Goal: Task Accomplishment & Management: Use online tool/utility

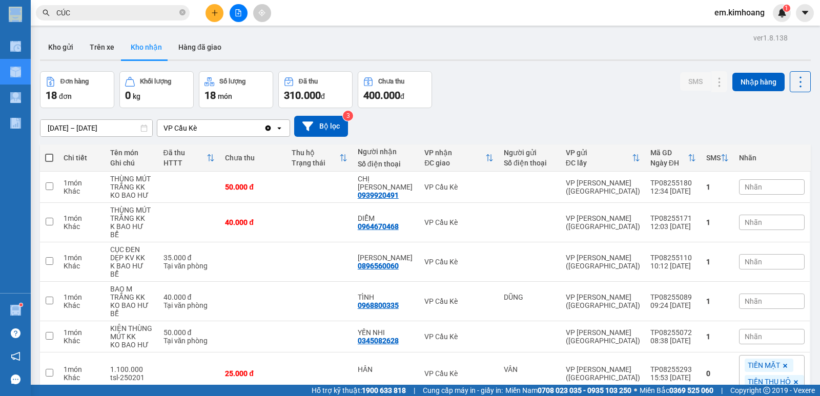
scroll to position [205, 0]
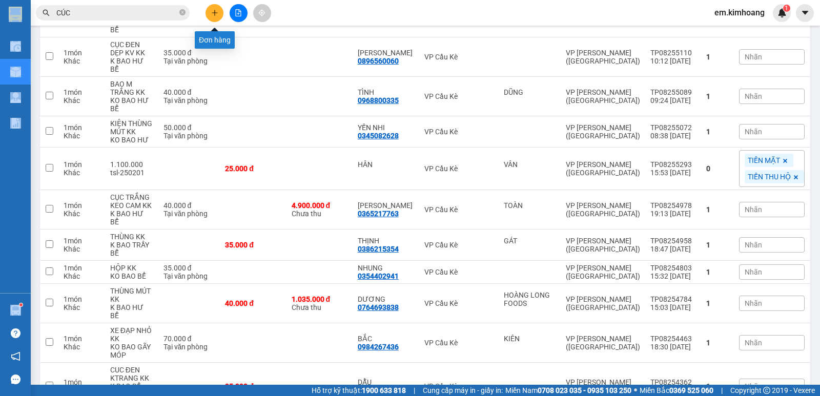
click at [214, 19] on button at bounding box center [214, 13] width 18 height 18
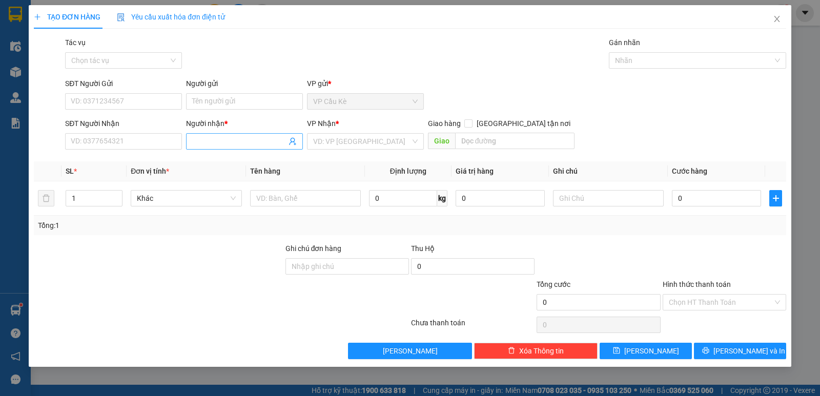
click at [221, 139] on input "Người nhận *" at bounding box center [239, 141] width 94 height 11
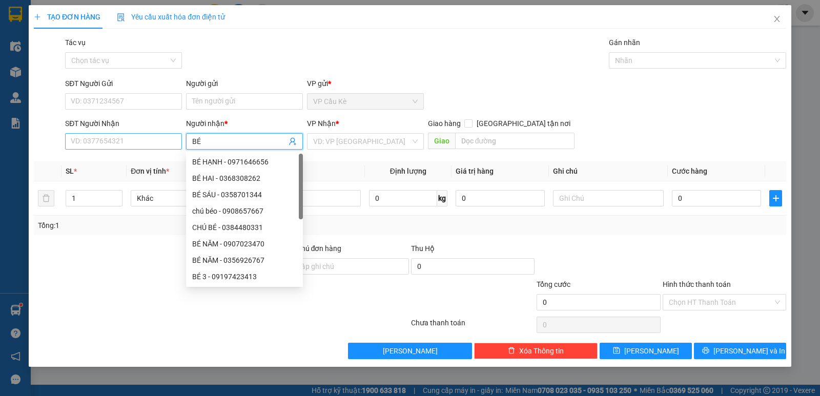
type input "BÉ"
click at [132, 135] on input "SĐT Người Nhận" at bounding box center [123, 141] width 117 height 16
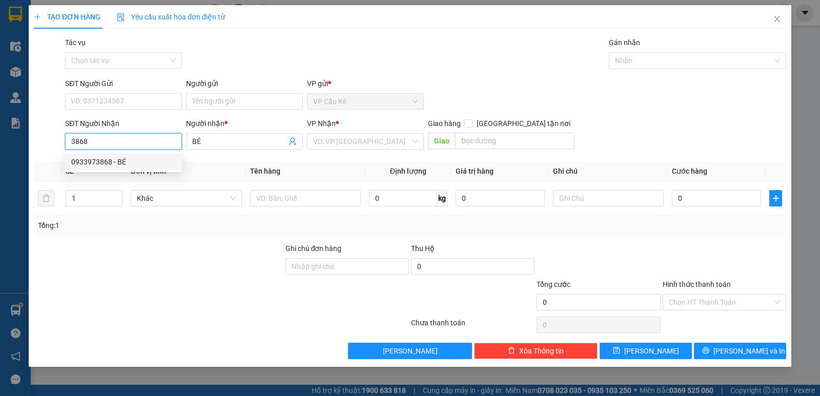
click at [156, 160] on div "0933973868 - BÉ" at bounding box center [123, 161] width 105 height 11
type input "0933973868"
type input "35.000"
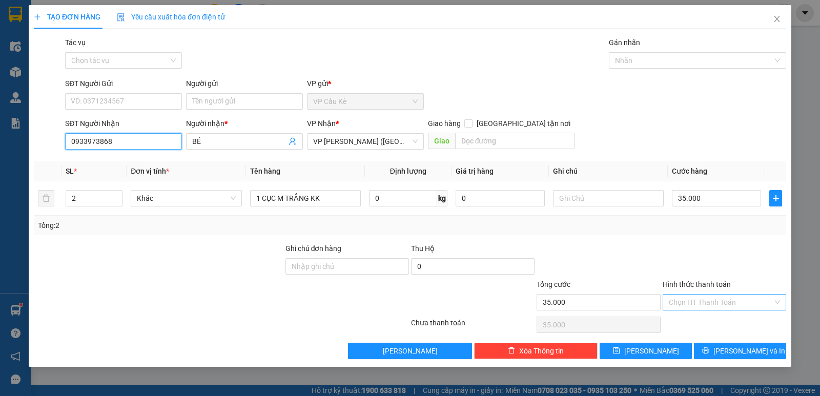
type input "0933973868"
click at [716, 301] on input "Hình thức thanh toán" at bounding box center [721, 302] width 104 height 15
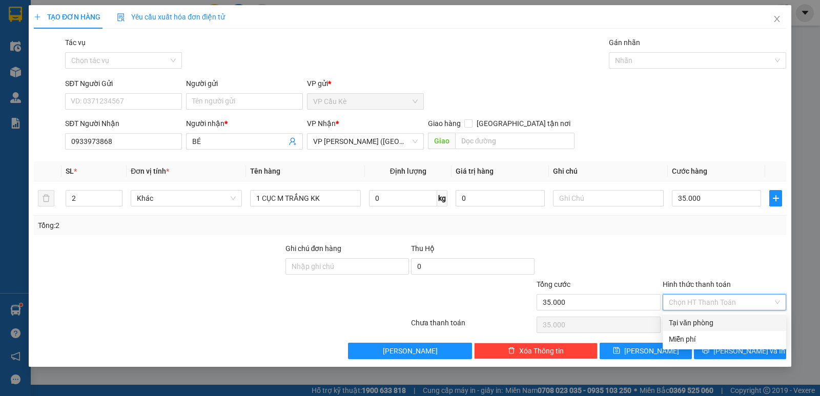
click at [717, 323] on div "Tại văn phòng" at bounding box center [724, 322] width 111 height 11
type input "0"
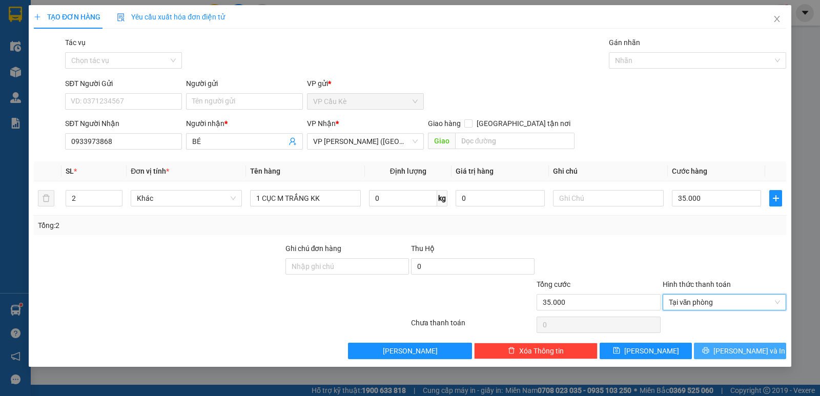
click at [730, 355] on button "Lưu và In" at bounding box center [740, 351] width 92 height 16
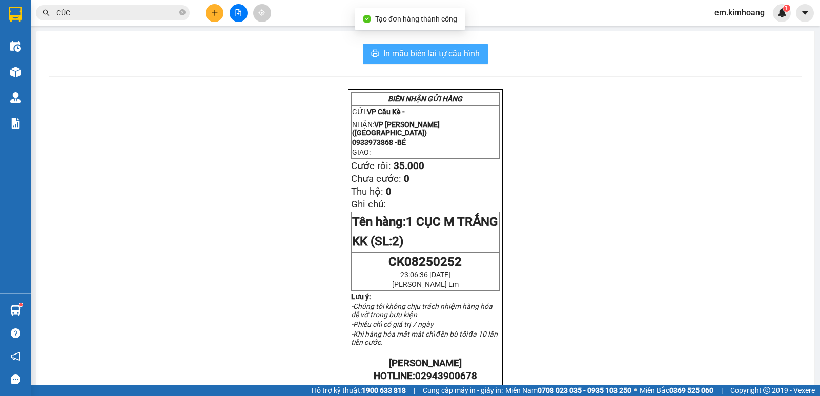
drag, startPoint x: 410, startPoint y: 47, endPoint x: 442, endPoint y: 144, distance: 102.6
click at [412, 53] on button "In mẫu biên lai tự cấu hình" at bounding box center [425, 54] width 125 height 20
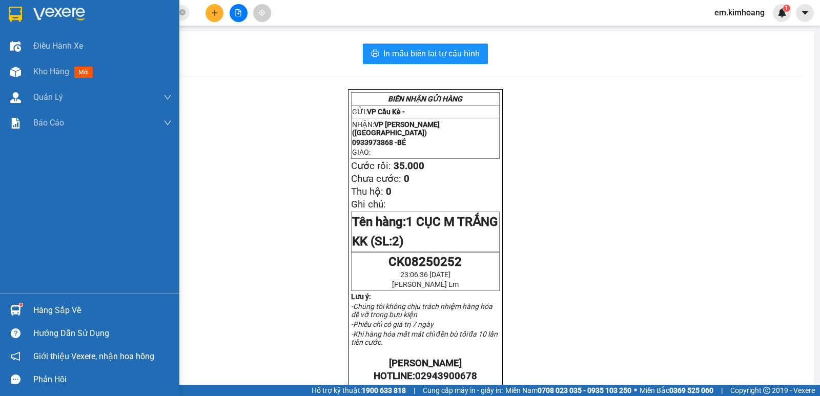
drag, startPoint x: 64, startPoint y: 312, endPoint x: 92, endPoint y: 306, distance: 28.2
click at [68, 312] on div "Hàng sắp về" at bounding box center [102, 310] width 138 height 15
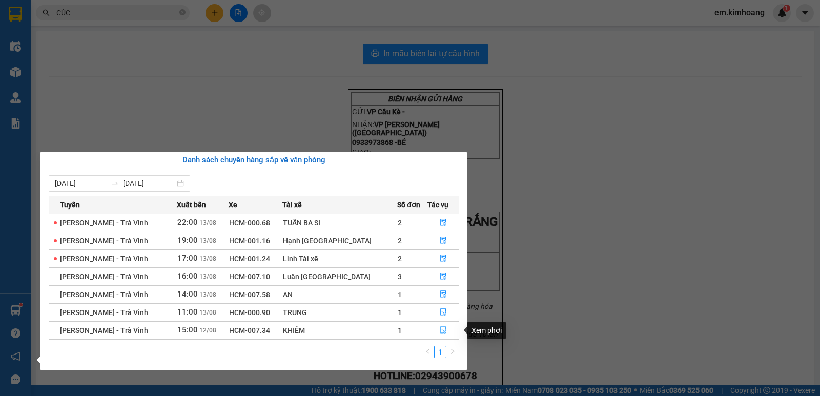
click at [441, 330] on icon "file-done" at bounding box center [443, 330] width 6 height 7
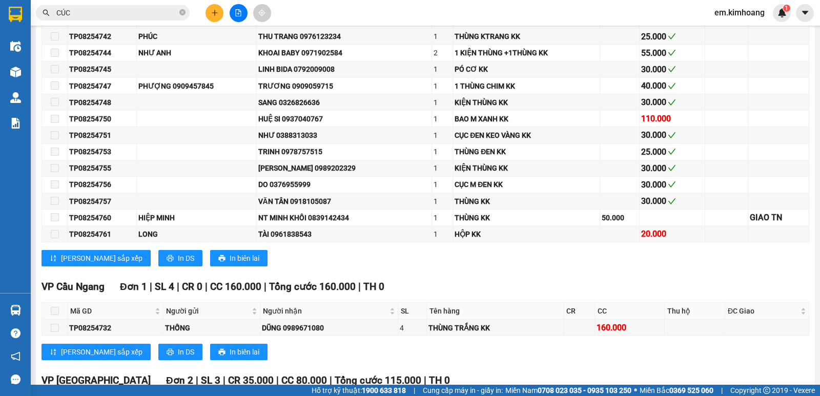
scroll to position [950, 0]
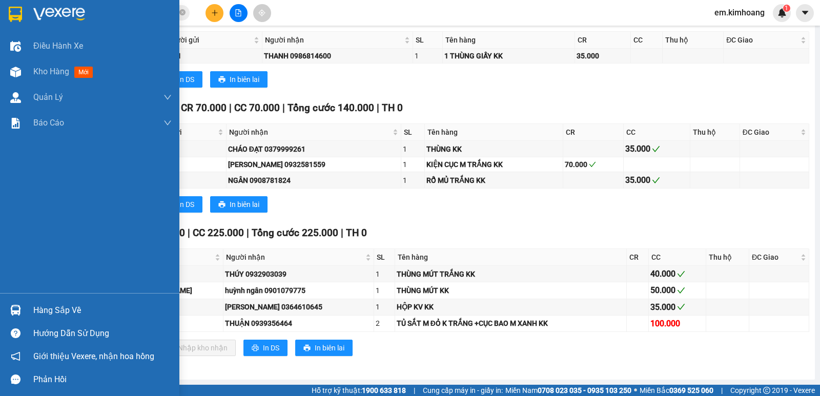
drag, startPoint x: 48, startPoint y: 309, endPoint x: 75, endPoint y: 310, distance: 27.2
click at [48, 309] on div "Hàng sắp về" at bounding box center [102, 310] width 138 height 15
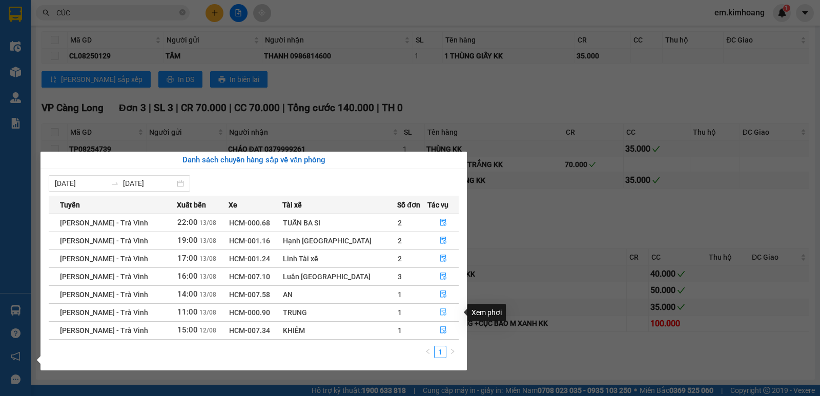
click at [443, 312] on button "button" at bounding box center [443, 312] width 31 height 16
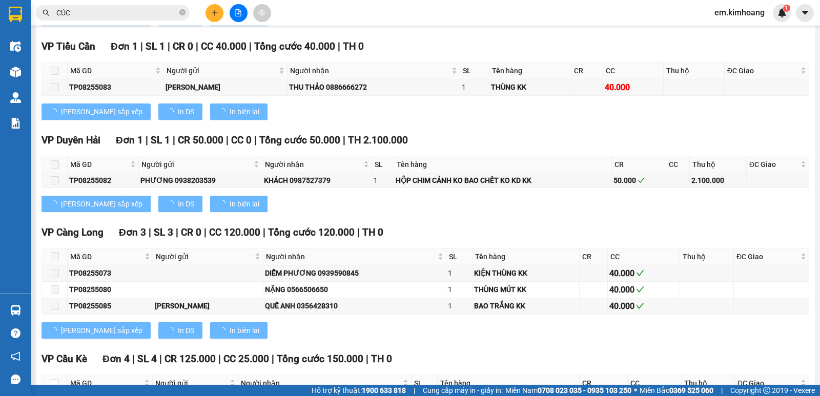
type input "13/08/2025"
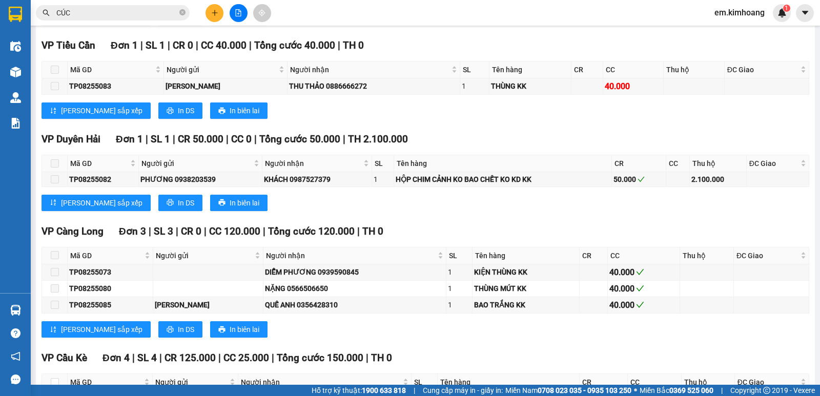
scroll to position [1079, 0]
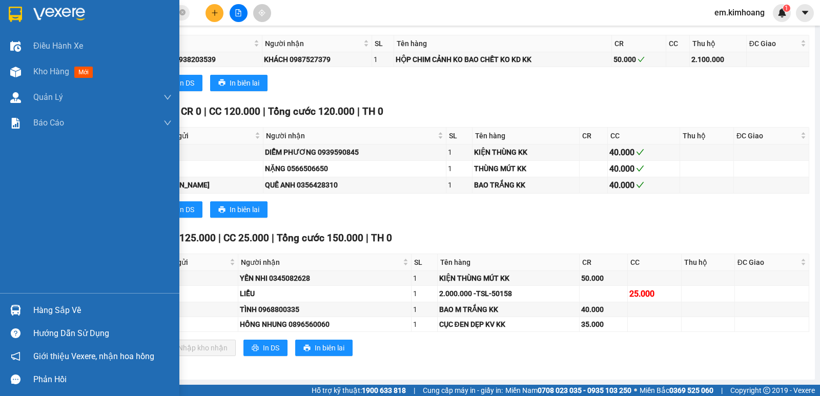
drag, startPoint x: 53, startPoint y: 305, endPoint x: 135, endPoint y: 307, distance: 81.5
click at [58, 305] on div "Hàng sắp về" at bounding box center [102, 310] width 138 height 15
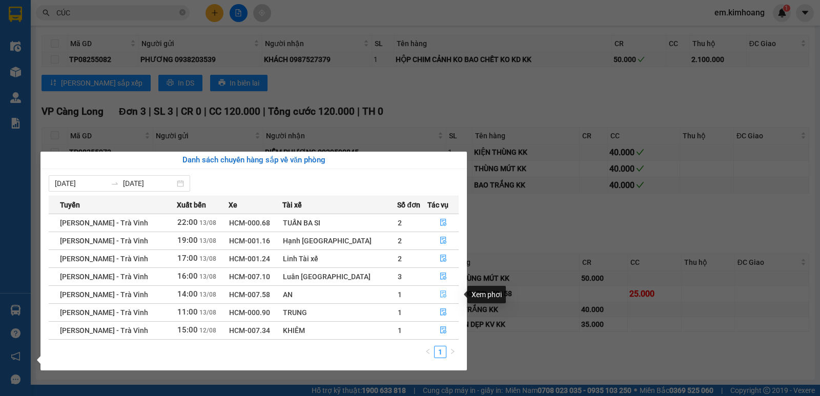
click at [440, 293] on icon "file-done" at bounding box center [443, 294] width 7 height 7
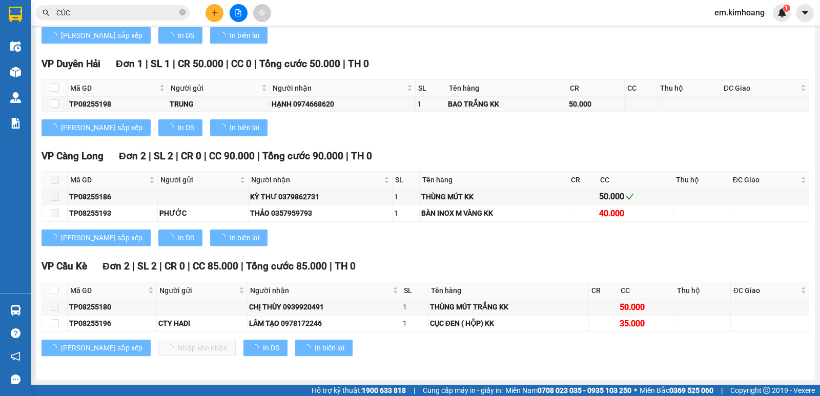
scroll to position [849, 0]
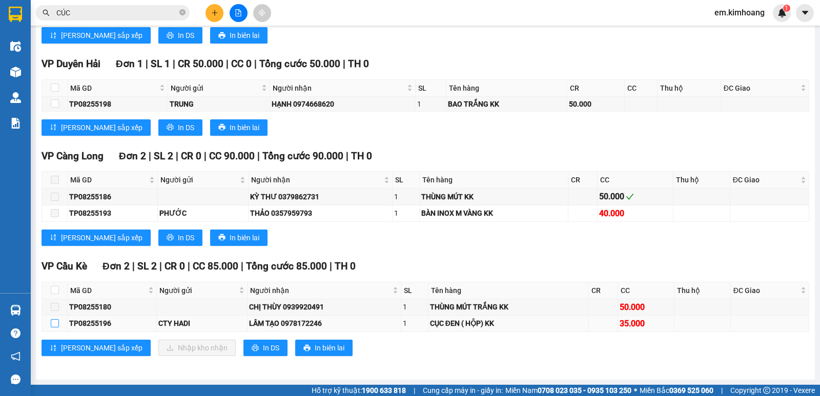
click at [55, 325] on input "checkbox" at bounding box center [55, 323] width 8 height 8
checkbox input "true"
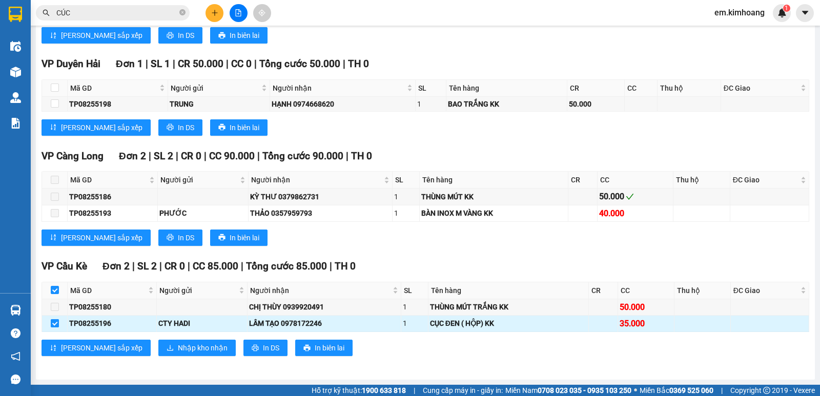
click at [55, 323] on input "checkbox" at bounding box center [55, 323] width 8 height 8
checkbox input "false"
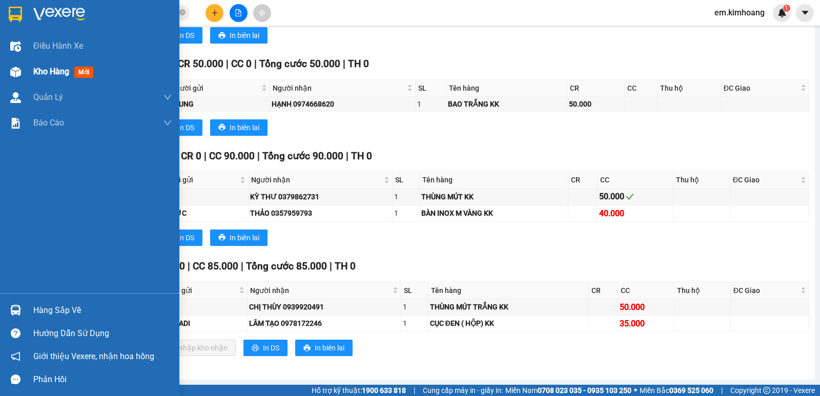
click at [54, 71] on span "Kho hàng" at bounding box center [51, 72] width 36 height 10
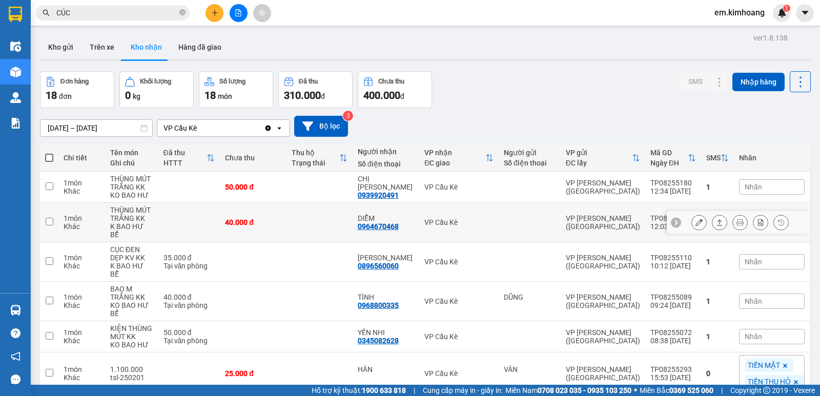
scroll to position [51, 0]
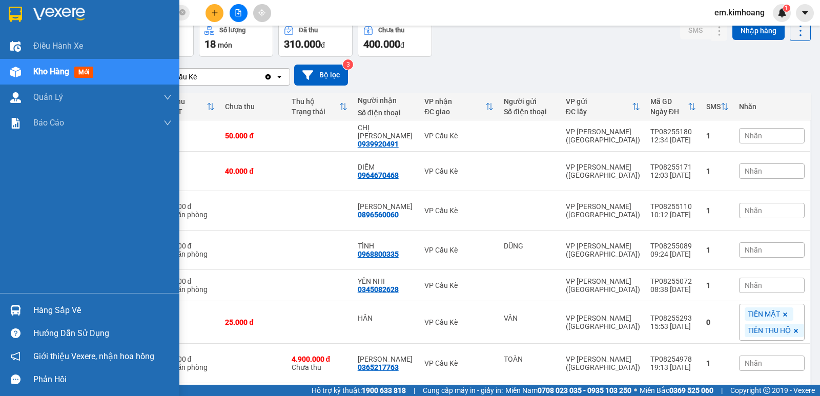
drag, startPoint x: 64, startPoint y: 304, endPoint x: 99, endPoint y: 304, distance: 34.8
click at [68, 304] on div "Hàng sắp về" at bounding box center [102, 310] width 138 height 15
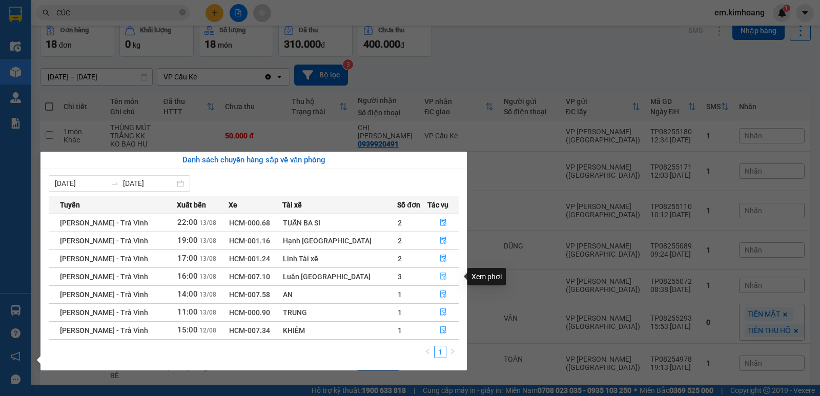
click at [440, 278] on icon "file-done" at bounding box center [443, 276] width 7 height 7
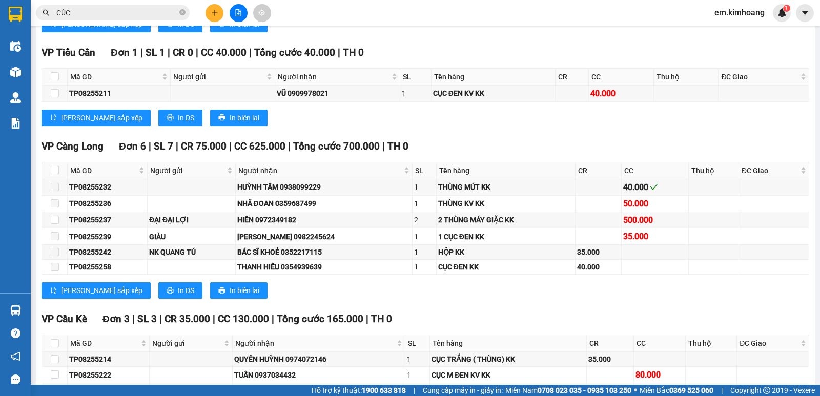
scroll to position [1204, 0]
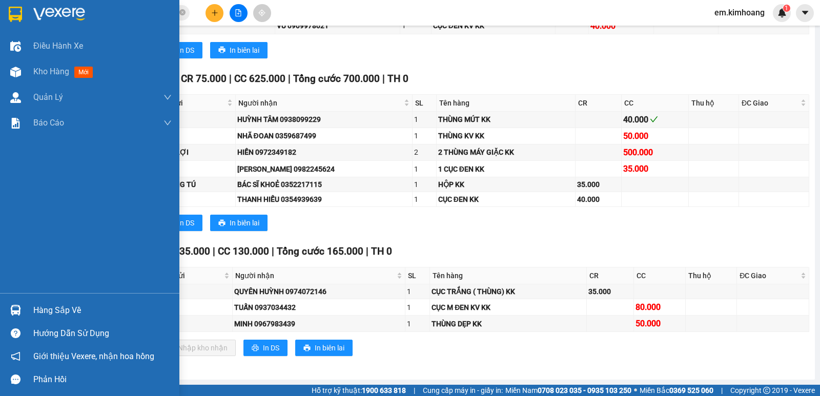
drag, startPoint x: 56, startPoint y: 310, endPoint x: 145, endPoint y: 300, distance: 89.2
click at [73, 306] on div "Hàng sắp về" at bounding box center [102, 310] width 138 height 15
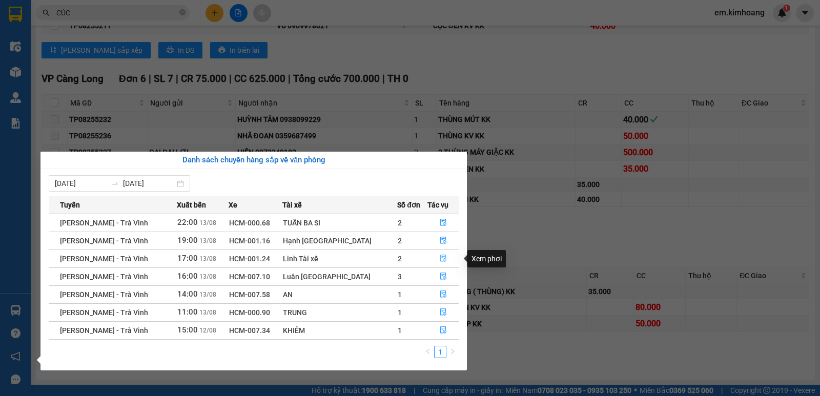
click at [440, 259] on button "button" at bounding box center [443, 259] width 31 height 16
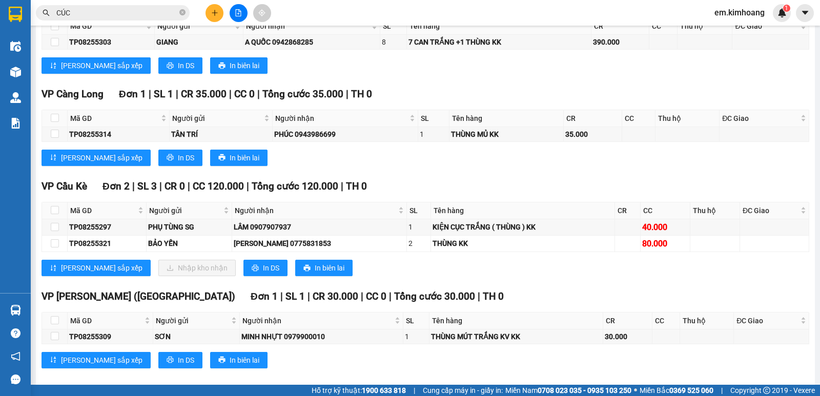
scroll to position [1406, 0]
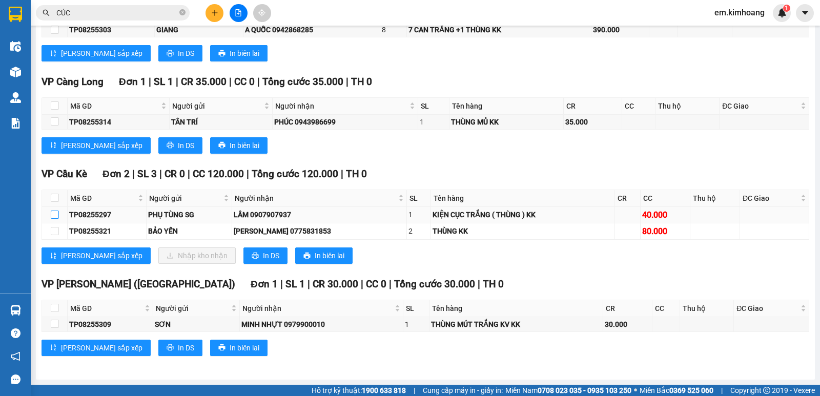
click at [54, 215] on input "checkbox" at bounding box center [55, 215] width 8 height 8
checkbox input "true"
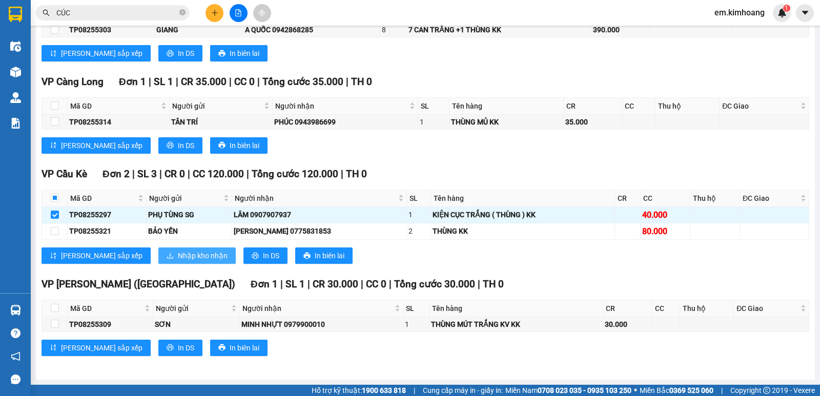
click at [178, 251] on span "Nhập kho nhận" at bounding box center [203, 255] width 50 height 11
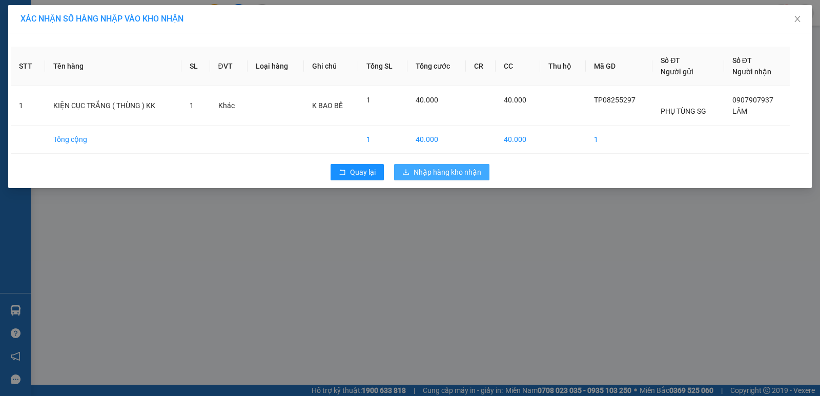
click at [417, 170] on span "Nhập hàng kho nhận" at bounding box center [447, 172] width 68 height 11
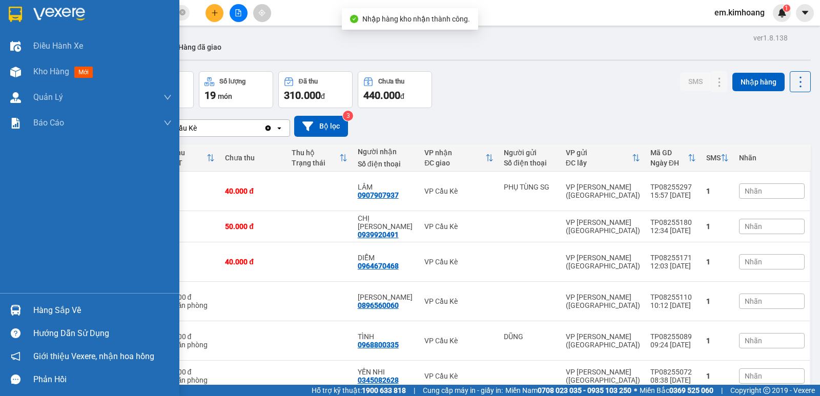
drag, startPoint x: 58, startPoint y: 310, endPoint x: 154, endPoint y: 300, distance: 96.4
click at [78, 309] on div "Hàng sắp về" at bounding box center [102, 310] width 138 height 15
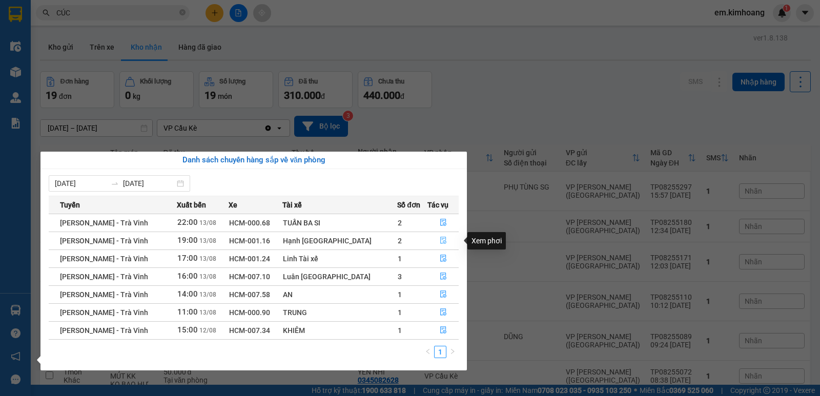
click at [442, 240] on icon "file-done" at bounding box center [443, 240] width 7 height 7
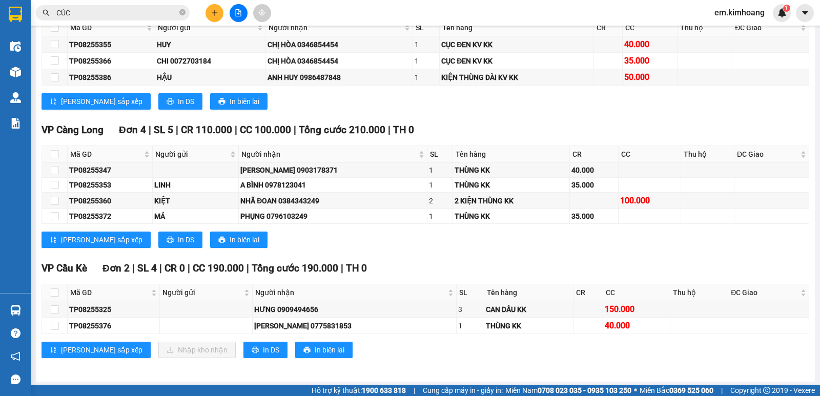
scroll to position [1563, 0]
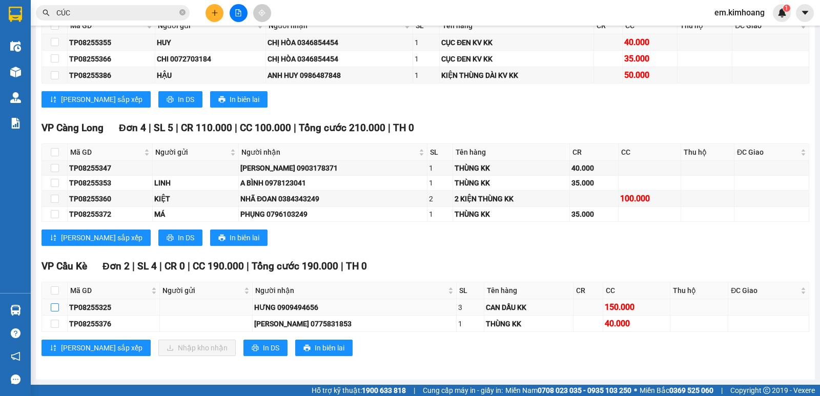
click at [54, 307] on input "checkbox" at bounding box center [55, 307] width 8 height 8
checkbox input "true"
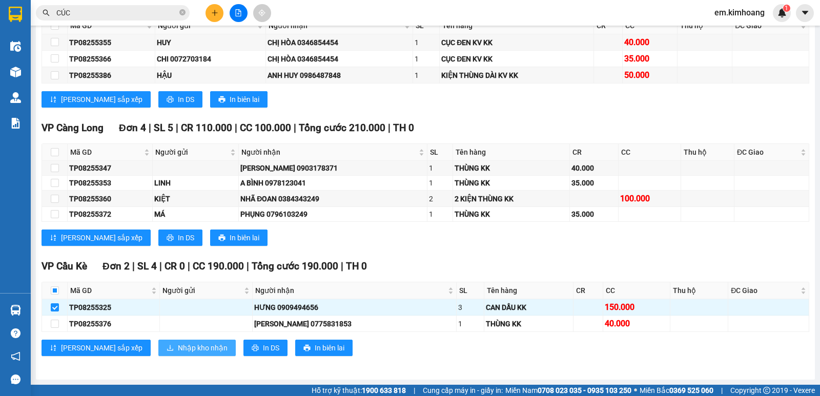
click at [178, 349] on span "Nhập kho nhận" at bounding box center [203, 347] width 50 height 11
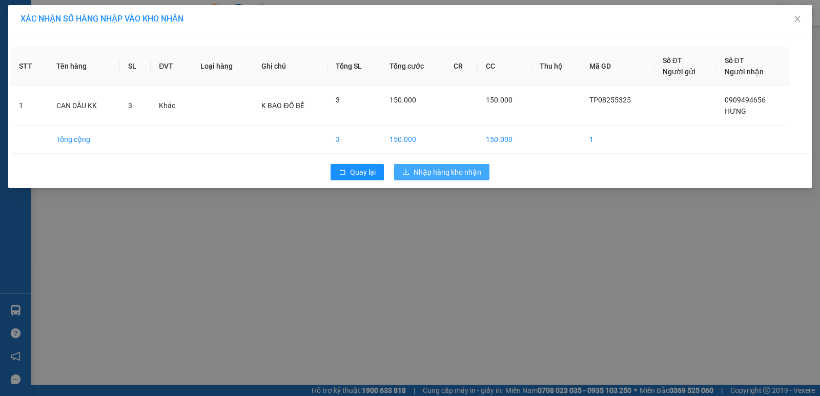
drag, startPoint x: 445, startPoint y: 169, endPoint x: 442, endPoint y: 188, distance: 19.6
click at [447, 171] on span "Nhập hàng kho nhận" at bounding box center [447, 172] width 68 height 11
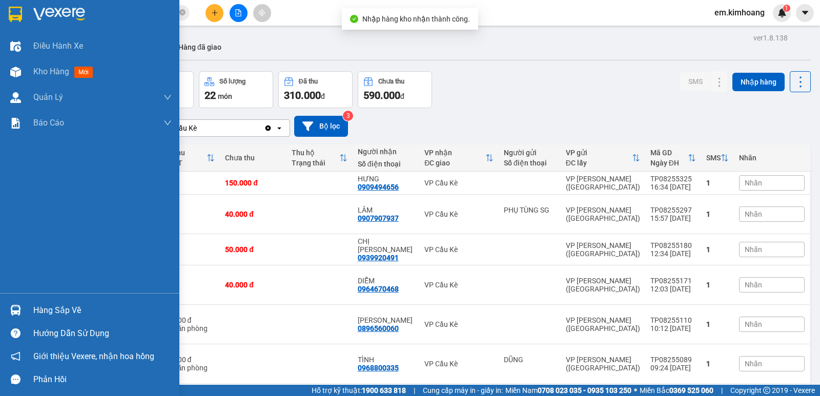
drag, startPoint x: 60, startPoint y: 312, endPoint x: 194, endPoint y: 326, distance: 135.0
click at [63, 312] on div "Hàng sắp về" at bounding box center [102, 310] width 138 height 15
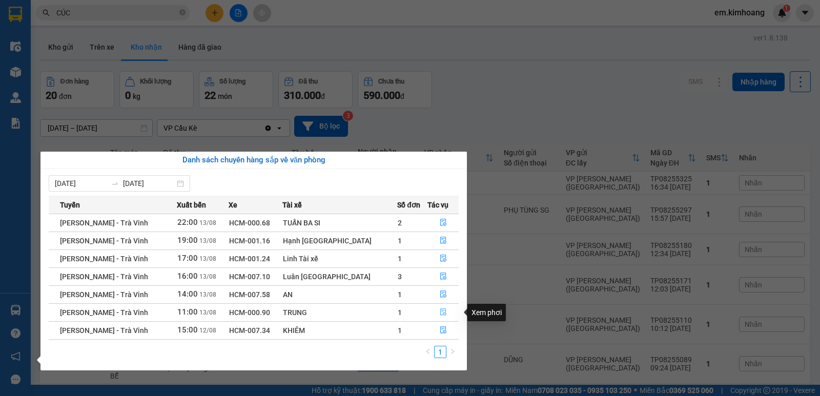
click at [440, 311] on icon "file-done" at bounding box center [443, 311] width 7 height 7
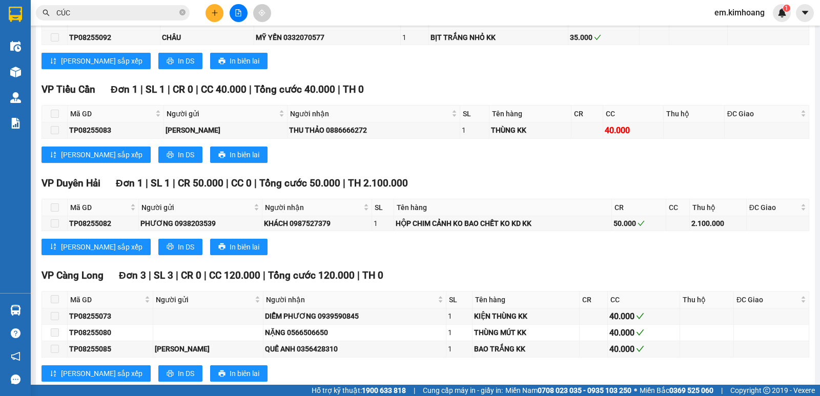
scroll to position [1079, 0]
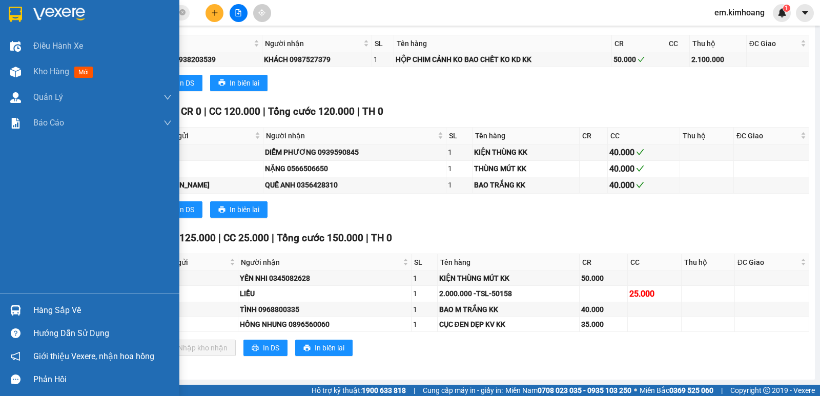
drag, startPoint x: 52, startPoint y: 307, endPoint x: 231, endPoint y: 308, distance: 178.3
click at [56, 307] on div "Hàng sắp về" at bounding box center [102, 310] width 138 height 15
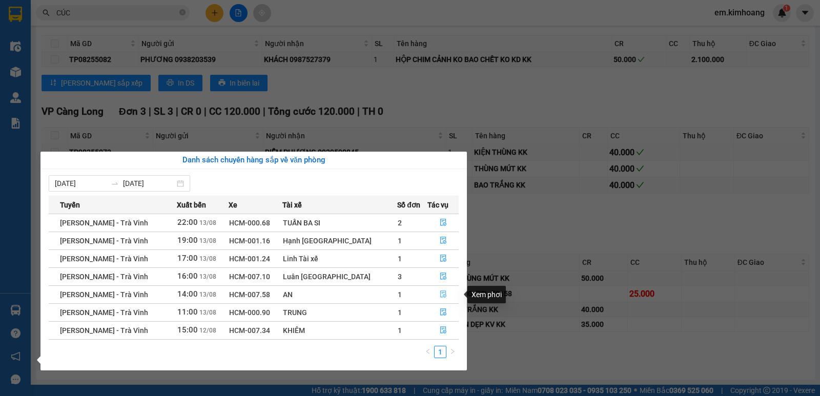
click at [443, 297] on button "button" at bounding box center [443, 294] width 31 height 16
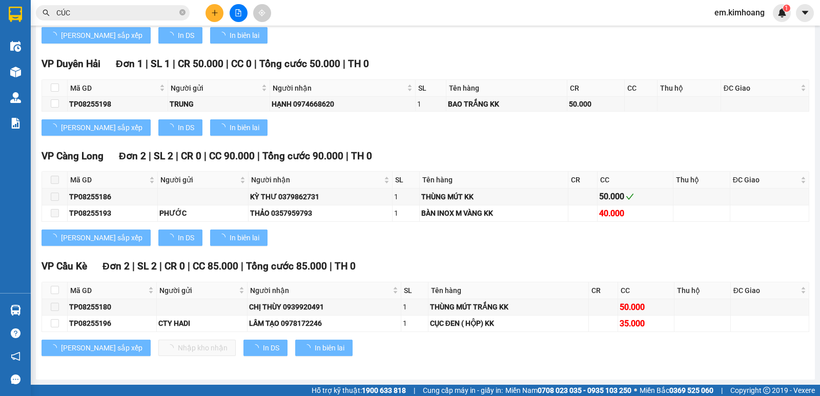
scroll to position [849, 0]
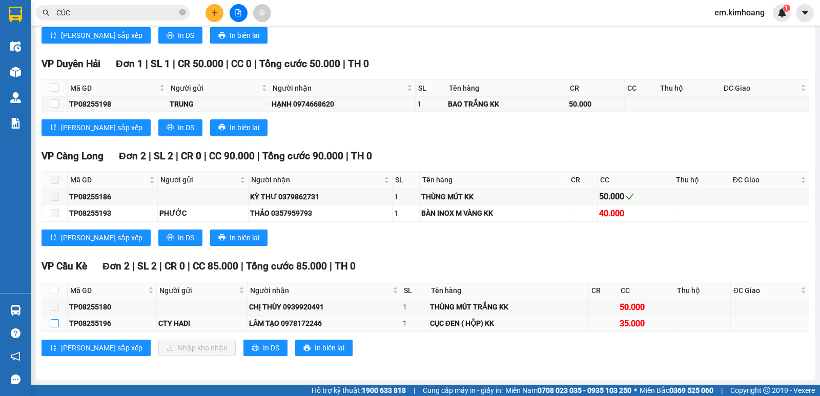
click at [52, 325] on input "checkbox" at bounding box center [55, 323] width 8 height 8
checkbox input "true"
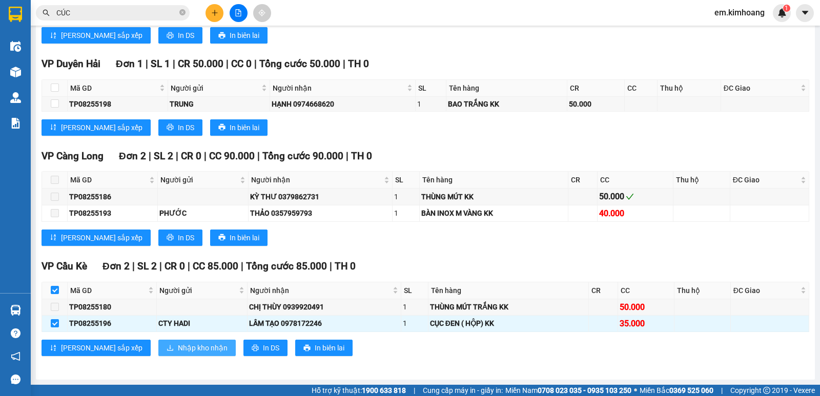
drag, startPoint x: 163, startPoint y: 343, endPoint x: 169, endPoint y: 344, distance: 6.3
click at [178, 344] on span "Nhập kho nhận" at bounding box center [203, 347] width 50 height 11
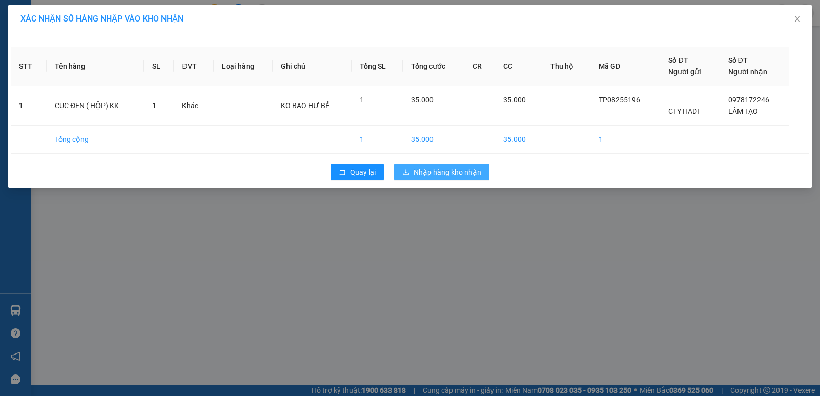
drag, startPoint x: 463, startPoint y: 163, endPoint x: 463, endPoint y: 176, distance: 12.8
click at [463, 167] on div "Quay lại Nhập hàng kho nhận" at bounding box center [410, 172] width 798 height 27
click at [464, 173] on span "Nhập hàng kho nhận" at bounding box center [447, 172] width 68 height 11
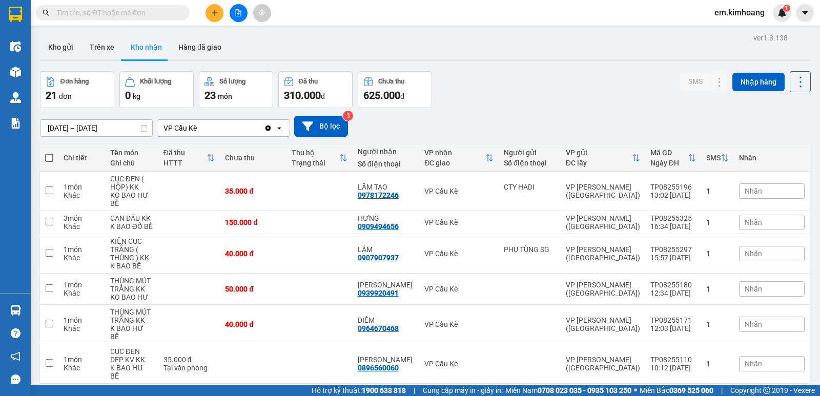
drag, startPoint x: 66, startPoint y: 46, endPoint x: 103, endPoint y: 68, distance: 43.2
click at [68, 48] on button "Kho gửi" at bounding box center [61, 47] width 42 height 25
